Goal: Task Accomplishment & Management: Manage account settings

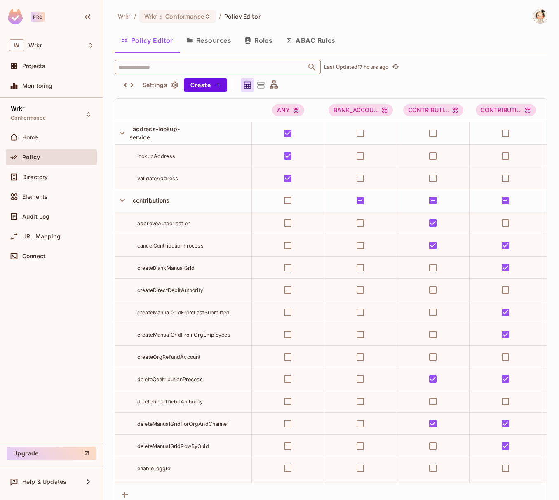
scroll to position [3682, 0]
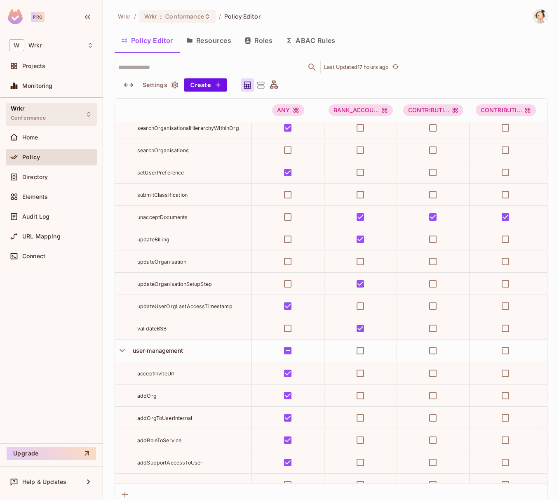
click at [87, 112] on icon at bounding box center [88, 114] width 7 height 7
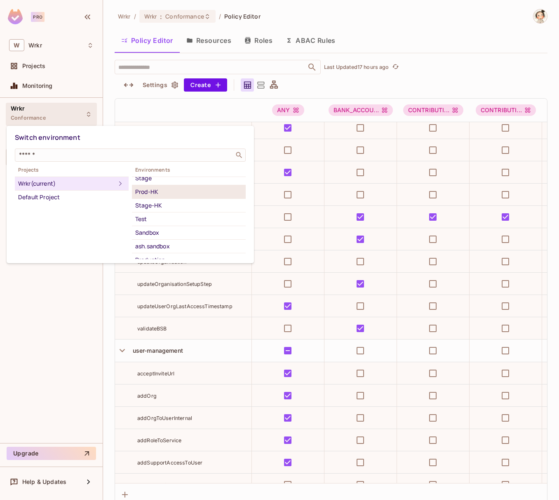
scroll to position [56, 0]
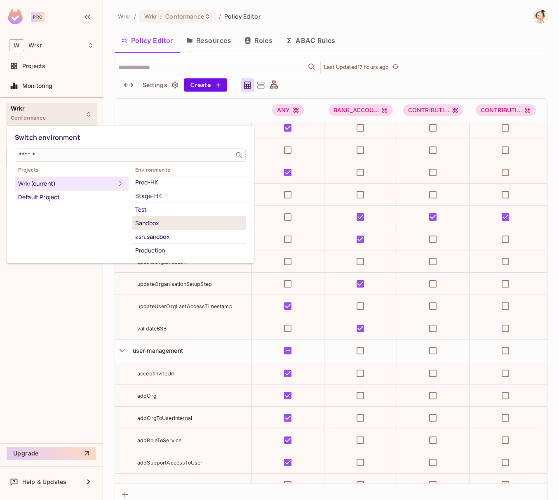
click at [152, 218] on div "Sandbox" at bounding box center [188, 223] width 107 height 10
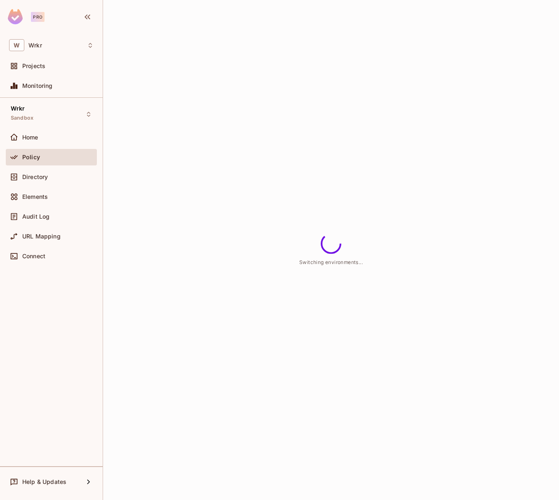
scroll to position [71, 0]
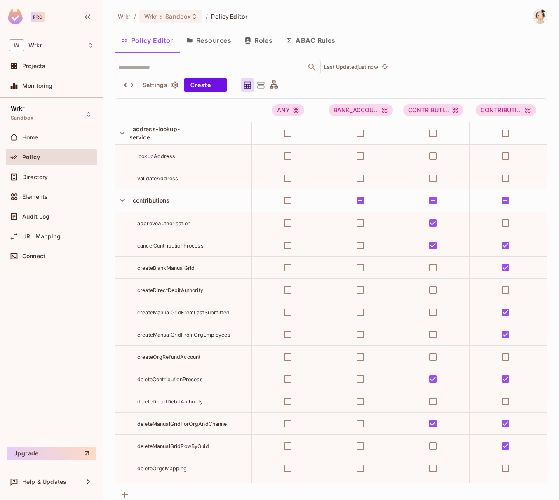
click at [215, 42] on button "Resources" at bounding box center [209, 40] width 58 height 21
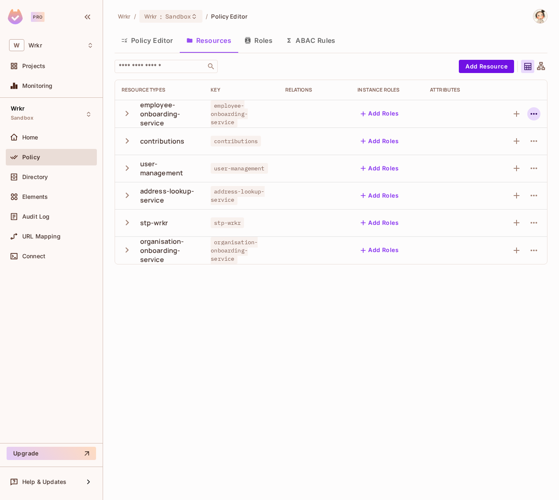
click at [535, 114] on icon "button" at bounding box center [534, 114] width 10 height 10
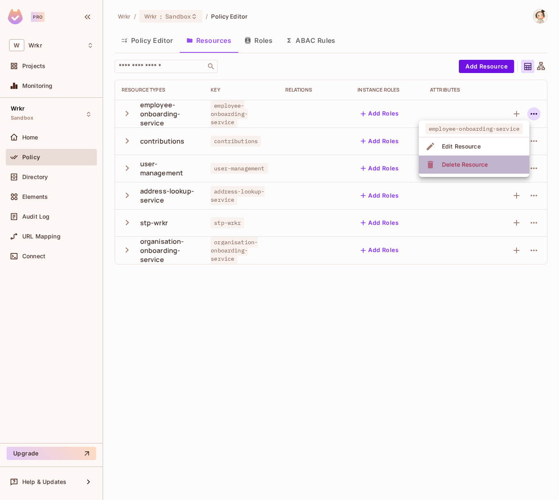
click at [491, 163] on li "Delete Resource" at bounding box center [474, 165] width 111 height 18
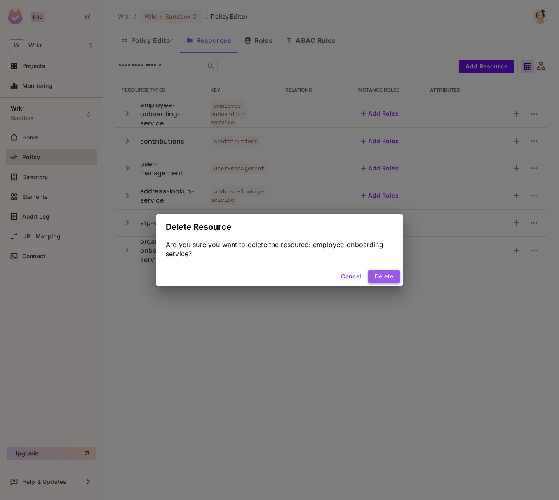
click at [388, 279] on button "Delete" at bounding box center [384, 276] width 32 height 13
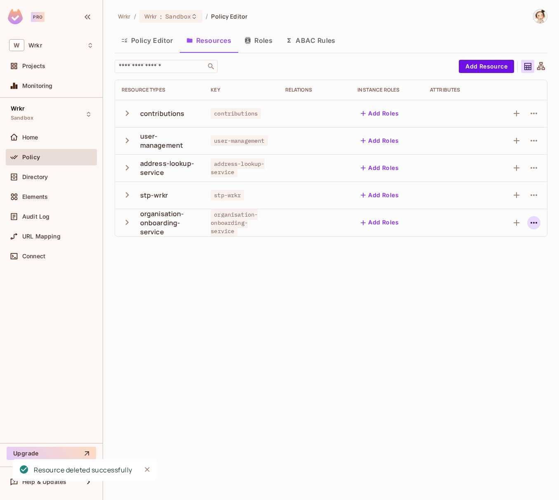
click at [535, 226] on icon "button" at bounding box center [534, 223] width 10 height 10
click at [488, 275] on li "Delete Resource" at bounding box center [467, 273] width 124 height 18
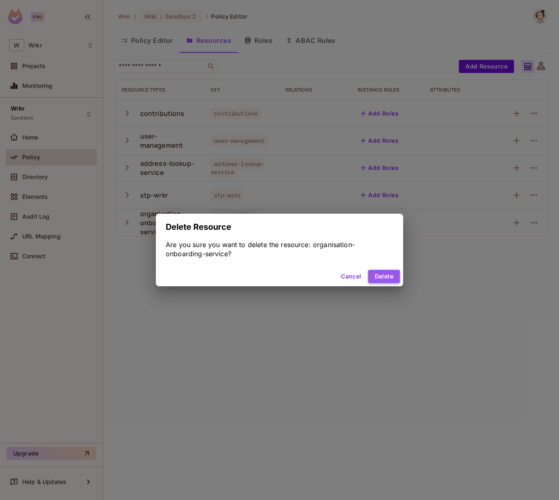
click at [391, 279] on button "Delete" at bounding box center [384, 276] width 32 height 13
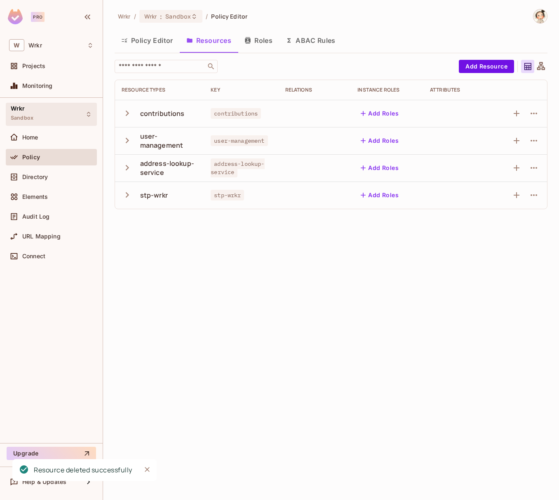
click at [89, 113] on icon at bounding box center [88, 114] width 7 height 7
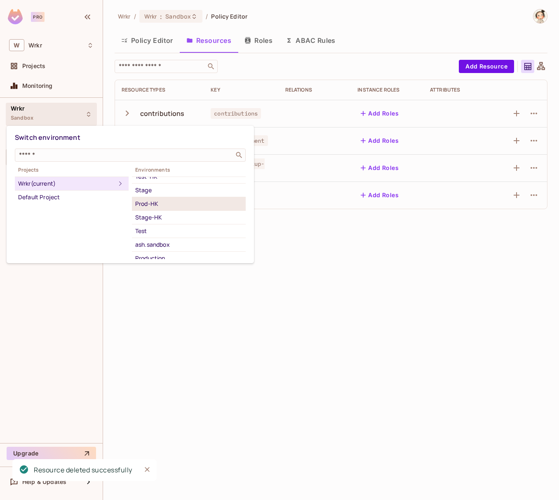
scroll to position [35, 0]
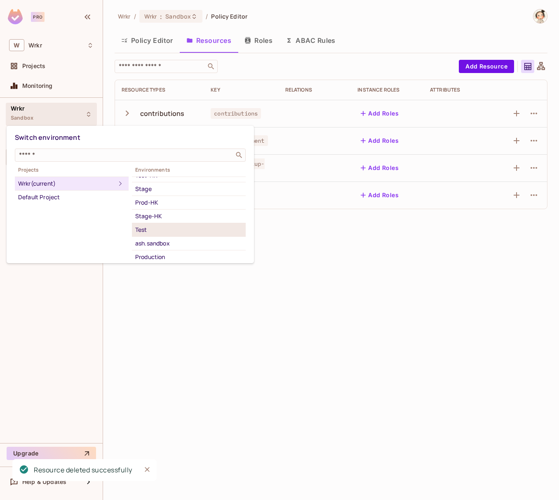
click at [168, 230] on div "Test" at bounding box center [188, 230] width 107 height 10
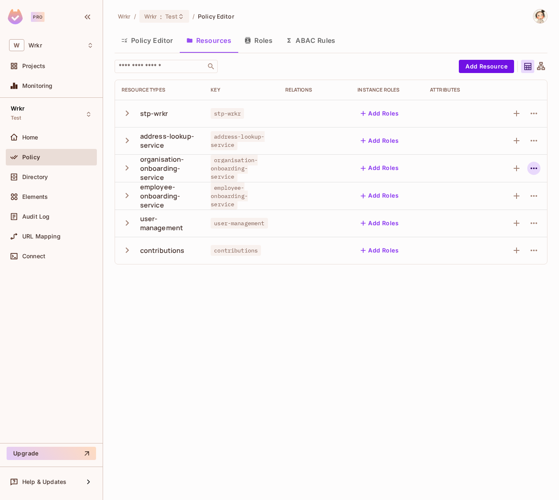
click at [535, 170] on icon "button" at bounding box center [534, 168] width 10 height 10
click at [481, 220] on li "Delete Resource" at bounding box center [467, 219] width 124 height 18
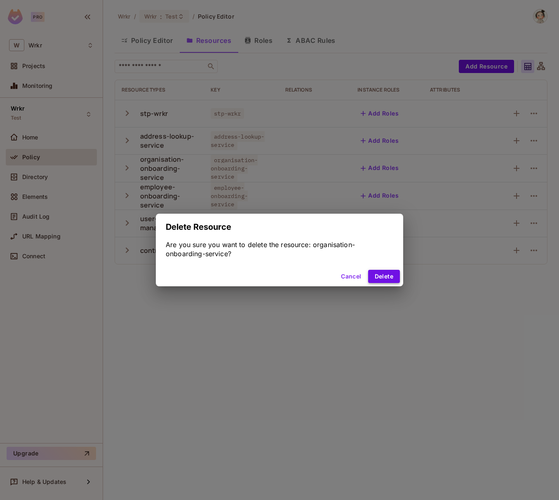
click at [390, 280] on button "Delete" at bounding box center [384, 276] width 32 height 13
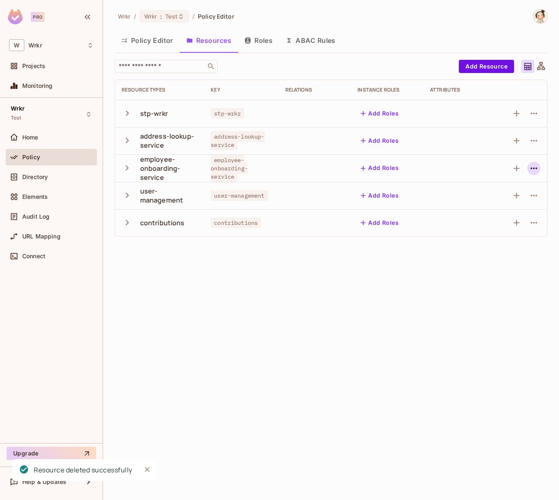
click at [536, 170] on icon "button" at bounding box center [534, 168] width 10 height 10
click at [537, 168] on icon "button" at bounding box center [534, 168] width 10 height 10
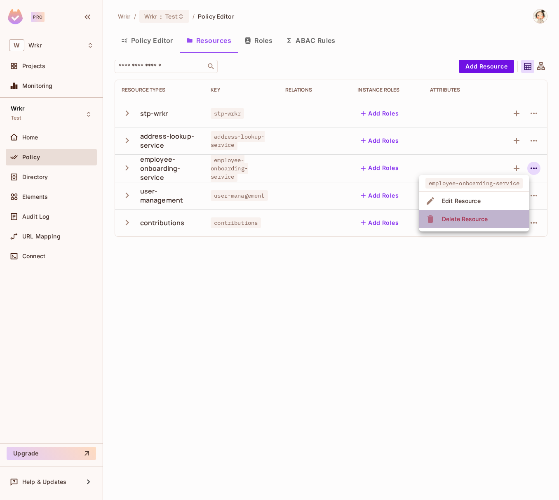
click at [490, 220] on span "Delete Resource" at bounding box center [465, 218] width 51 height 13
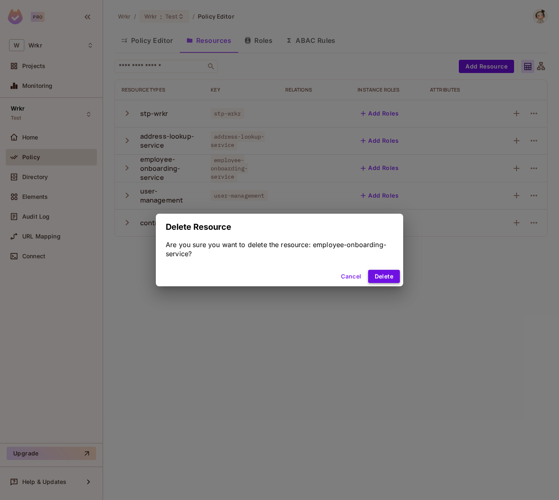
click at [394, 277] on button "Delete" at bounding box center [384, 276] width 32 height 13
